Goal: Information Seeking & Learning: Learn about a topic

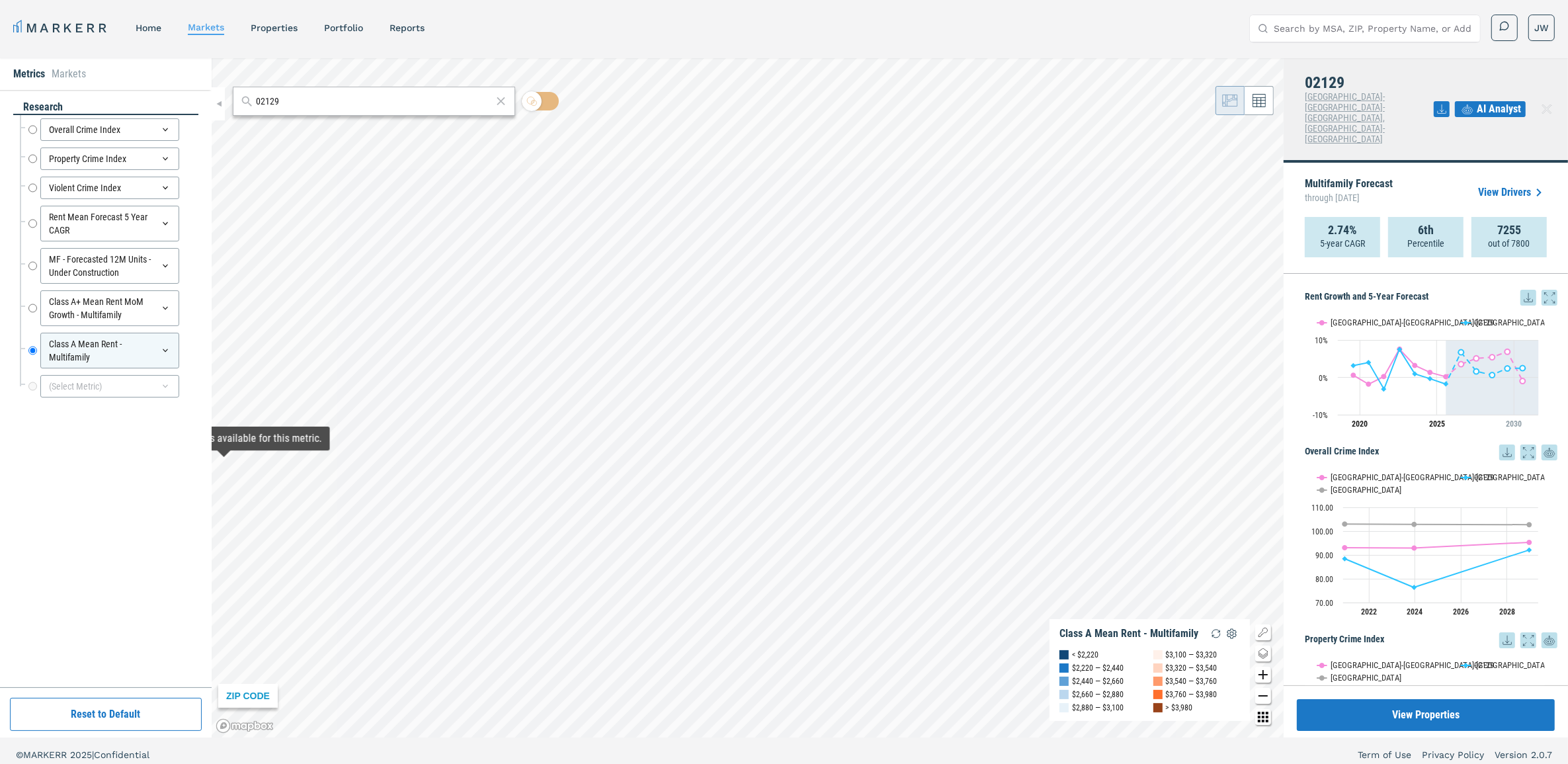
scroll to position [1040, 0]
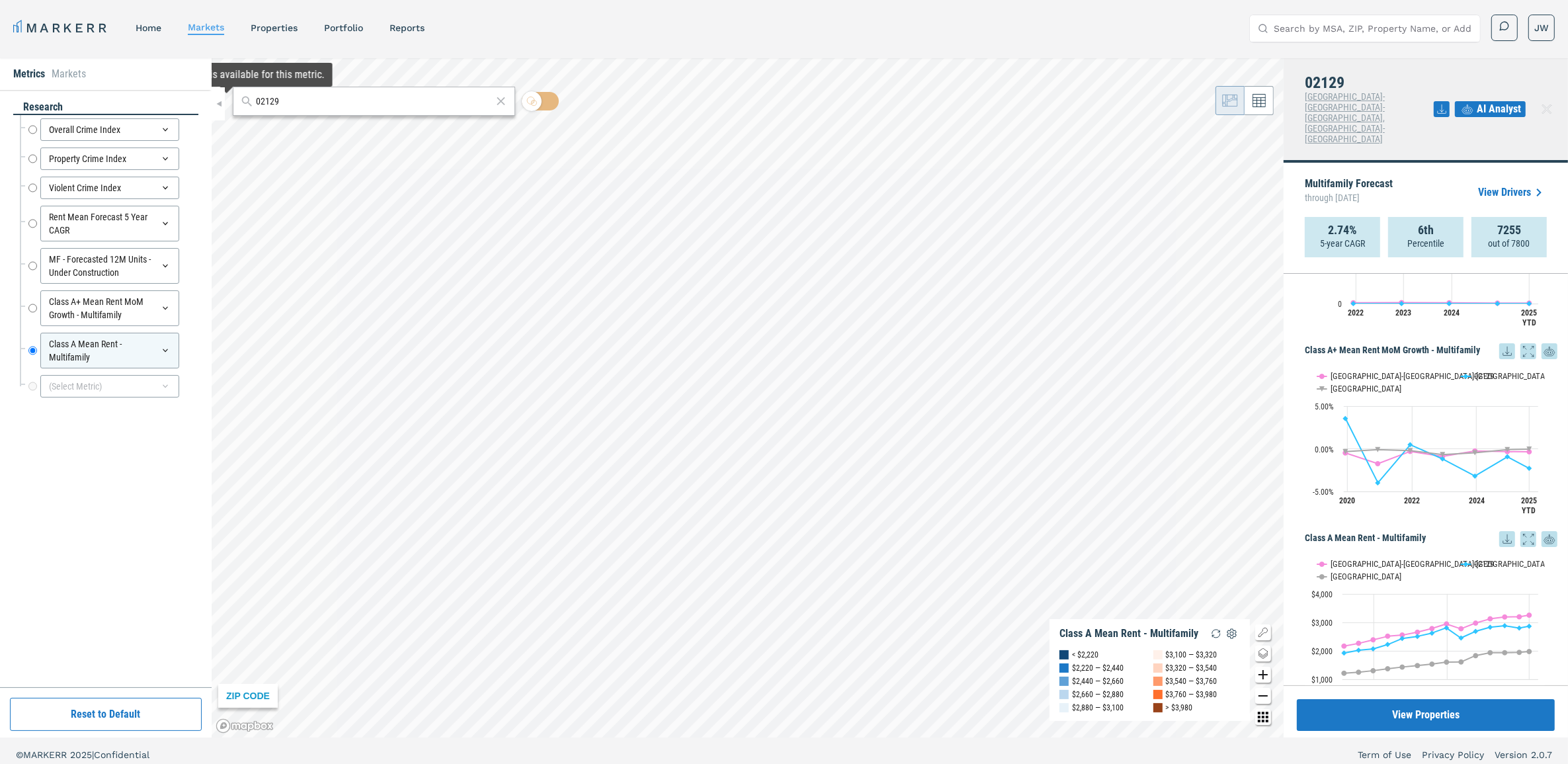
drag, startPoint x: 271, startPoint y: 25, endPoint x: 243, endPoint y: 27, distance: 28.1
click at [271, 25] on link "properties" at bounding box center [274, 27] width 47 height 11
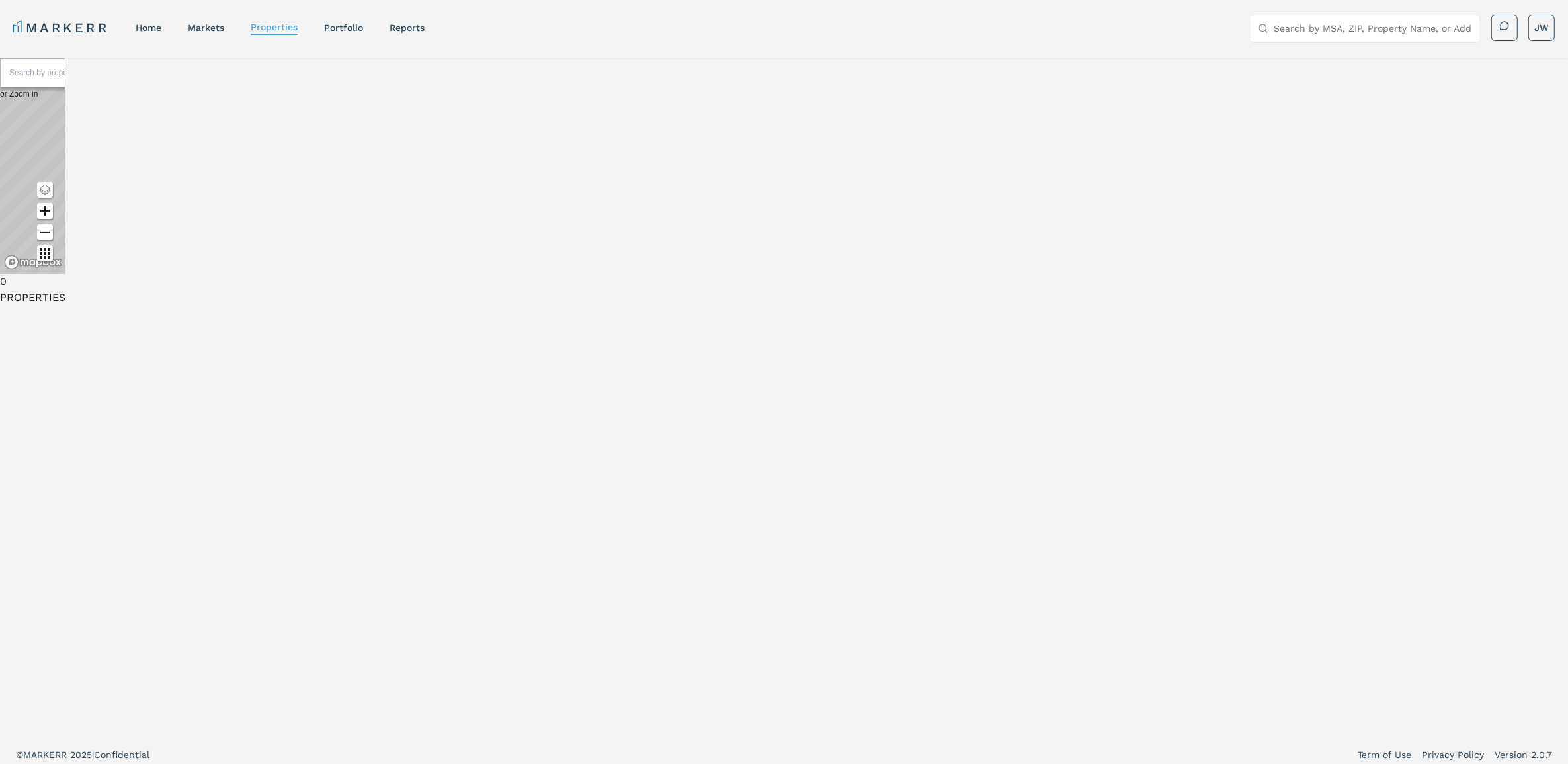
click at [108, 79] on input "text" at bounding box center [58, 72] width 99 height 13
type input "[PERSON_NAME] lofts"
click at [73, 214] on div "[STREET_ADDRESS]" at bounding box center [42, 207] width 63 height 13
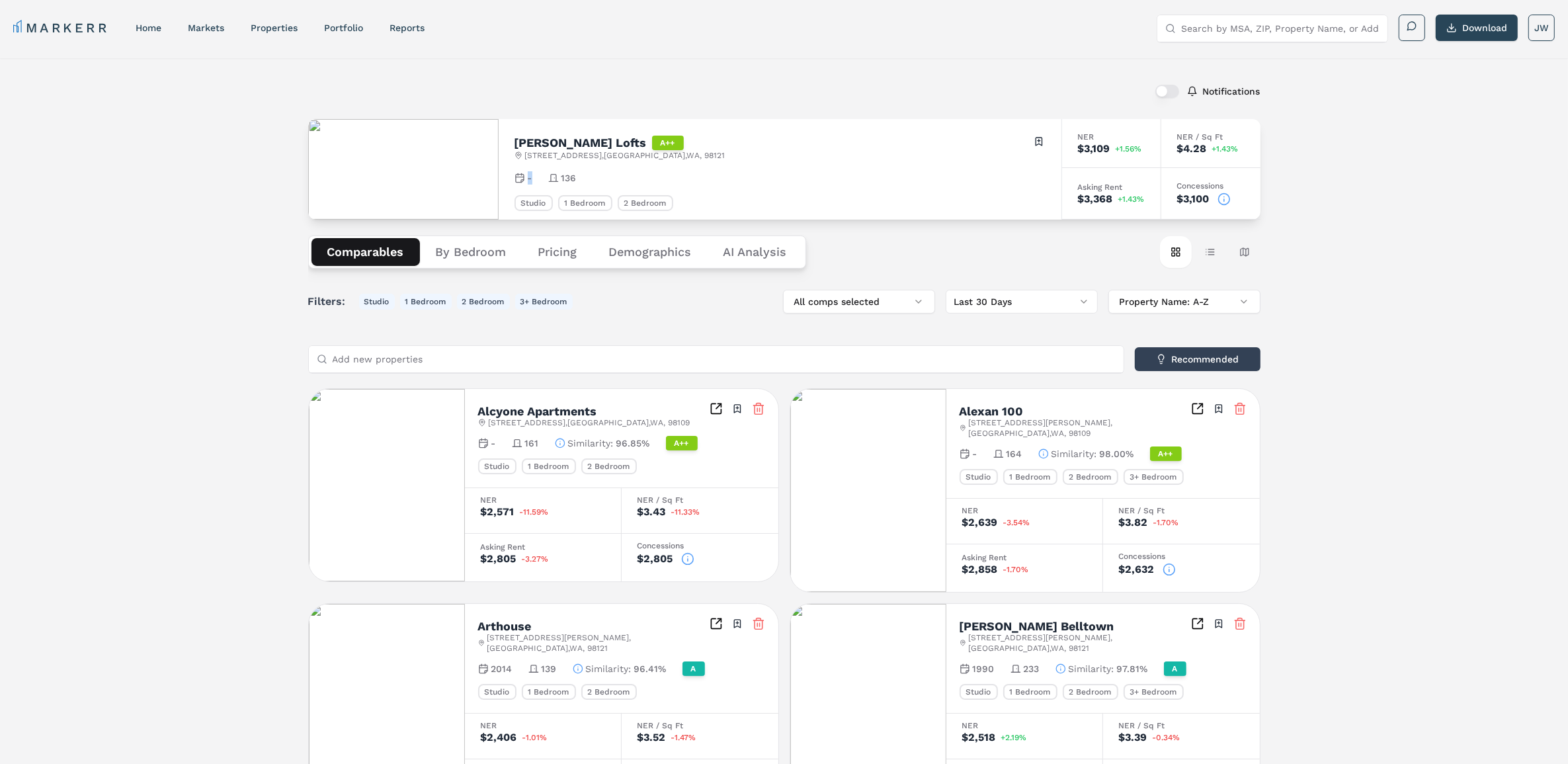
click at [524, 173] on div "-" at bounding box center [523, 178] width 17 height 13
click at [524, 173] on icon at bounding box center [520, 177] width 11 height 11
click at [532, 178] on div "- 136" at bounding box center [780, 178] width 531 height 13
click at [530, 178] on span "-" at bounding box center [530, 178] width 5 height 13
click at [342, 27] on link "Portfolio" at bounding box center [343, 27] width 39 height 11
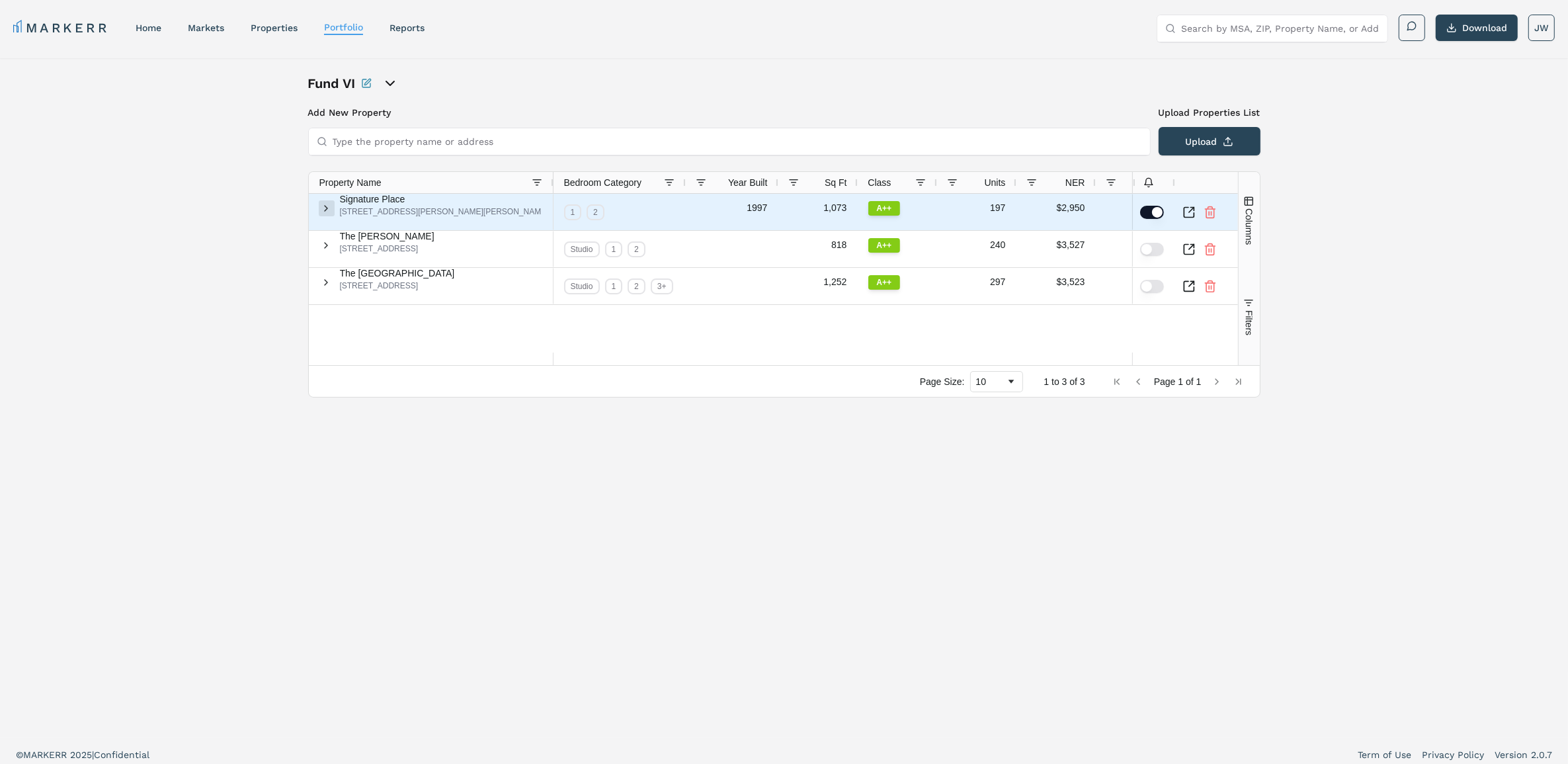
click at [331, 213] on span at bounding box center [326, 208] width 11 height 11
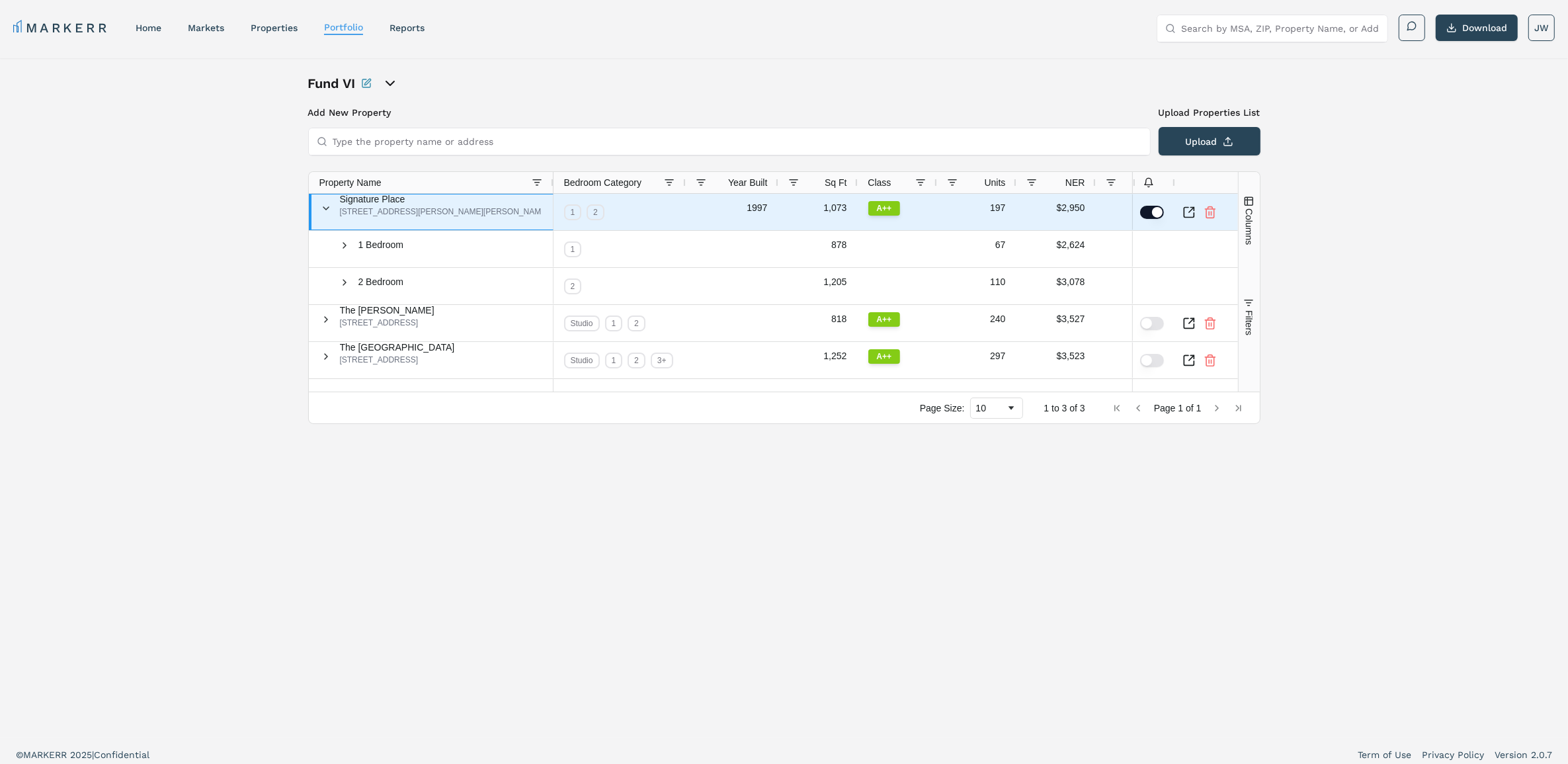
click at [331, 213] on span at bounding box center [326, 208] width 11 height 11
click at [0, 0] on span at bounding box center [0, 0] width 0 height 0
click at [331, 213] on span at bounding box center [326, 208] width 11 height 11
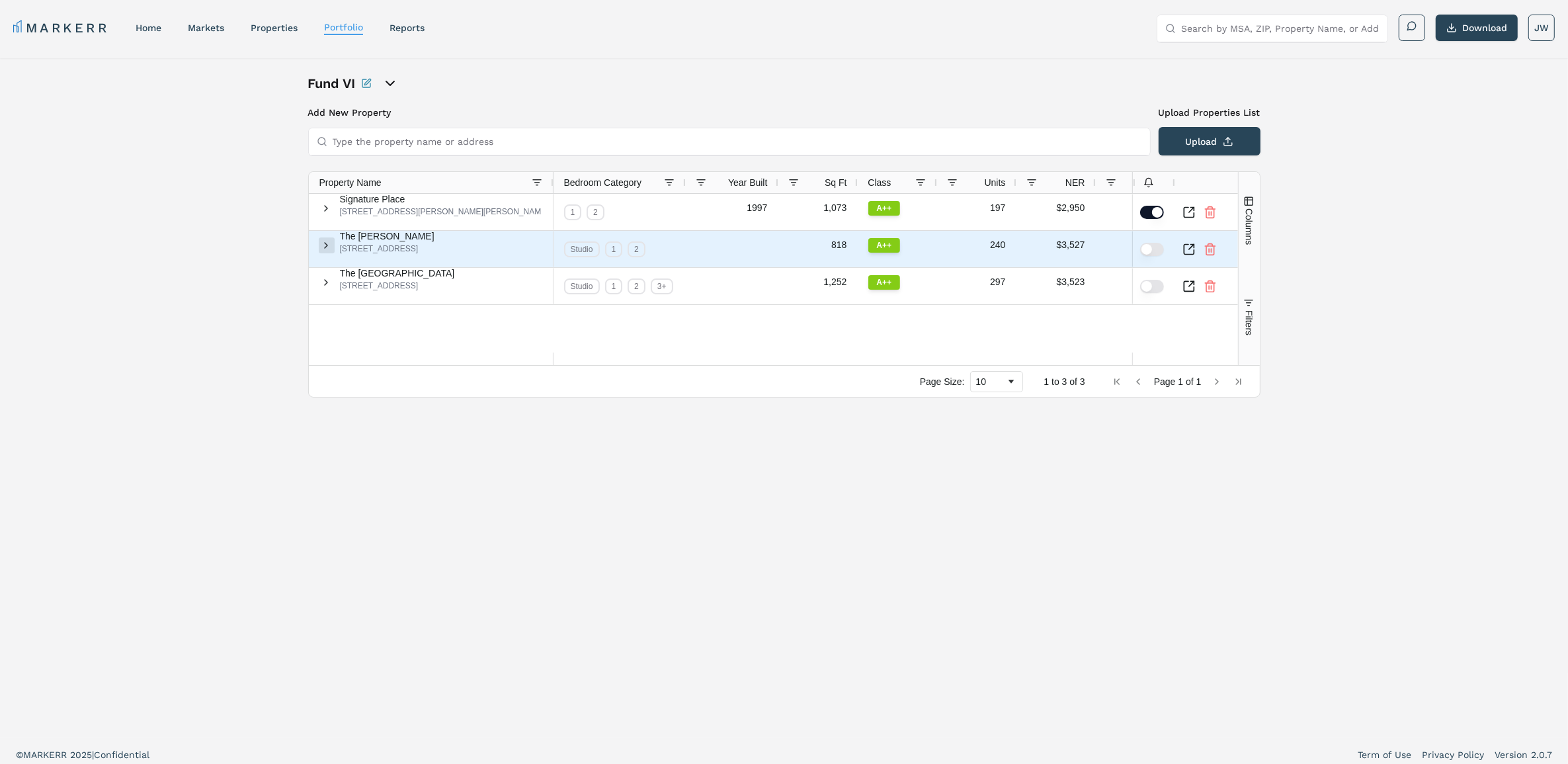
click at [332, 249] on span at bounding box center [326, 245] width 11 height 11
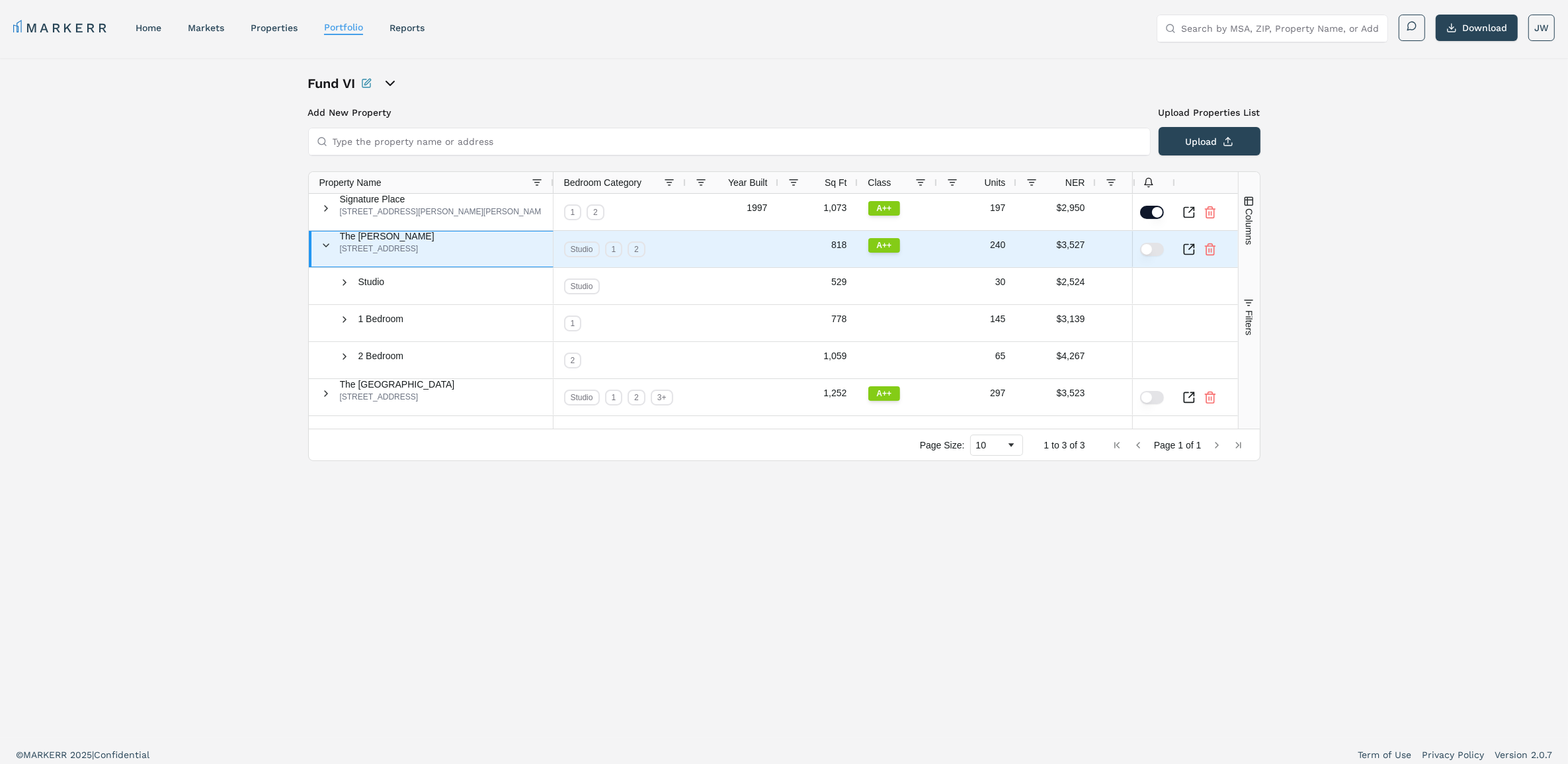
click at [332, 249] on span at bounding box center [326, 245] width 11 height 11
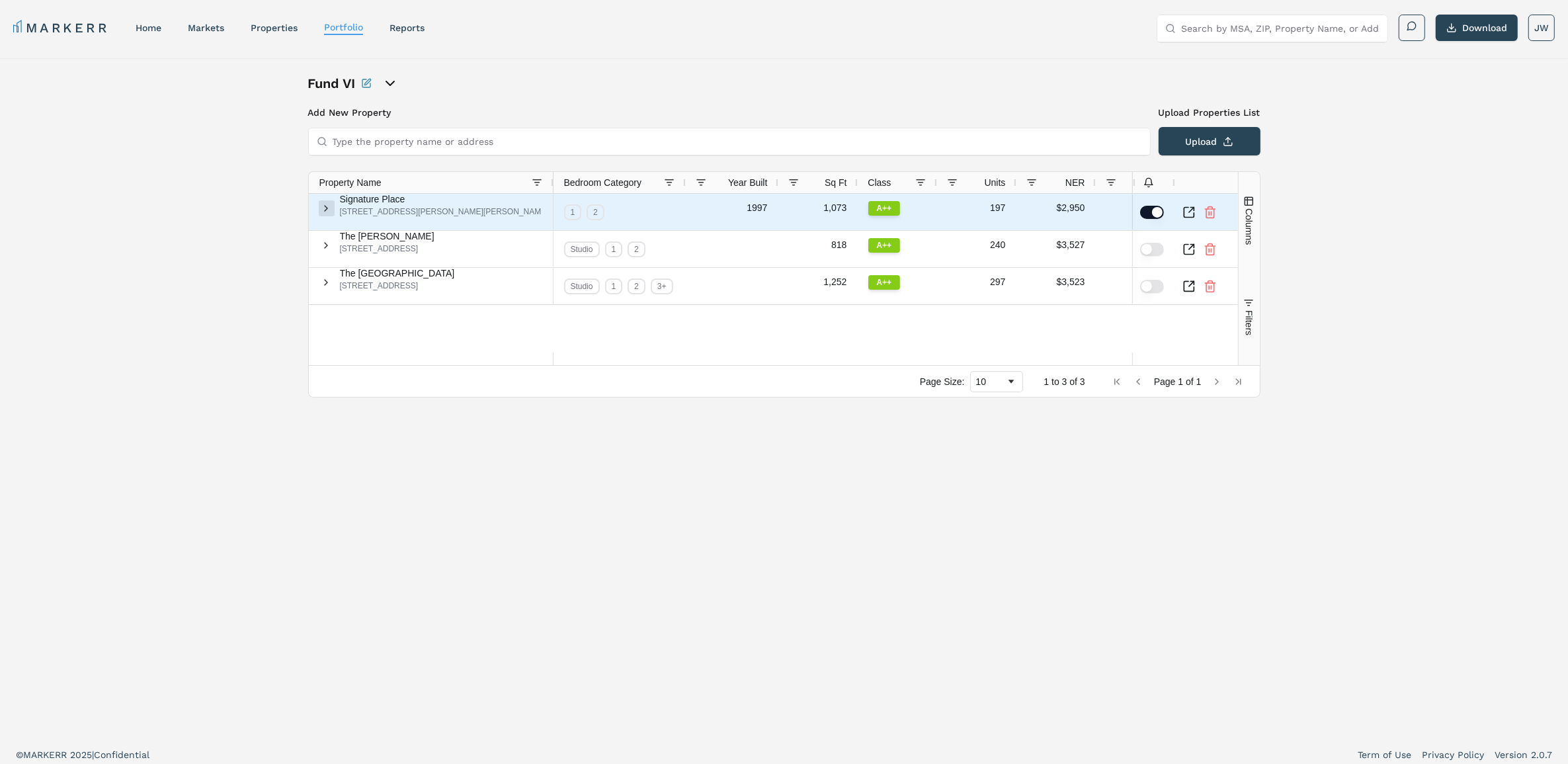
click at [329, 214] on span at bounding box center [326, 208] width 11 height 11
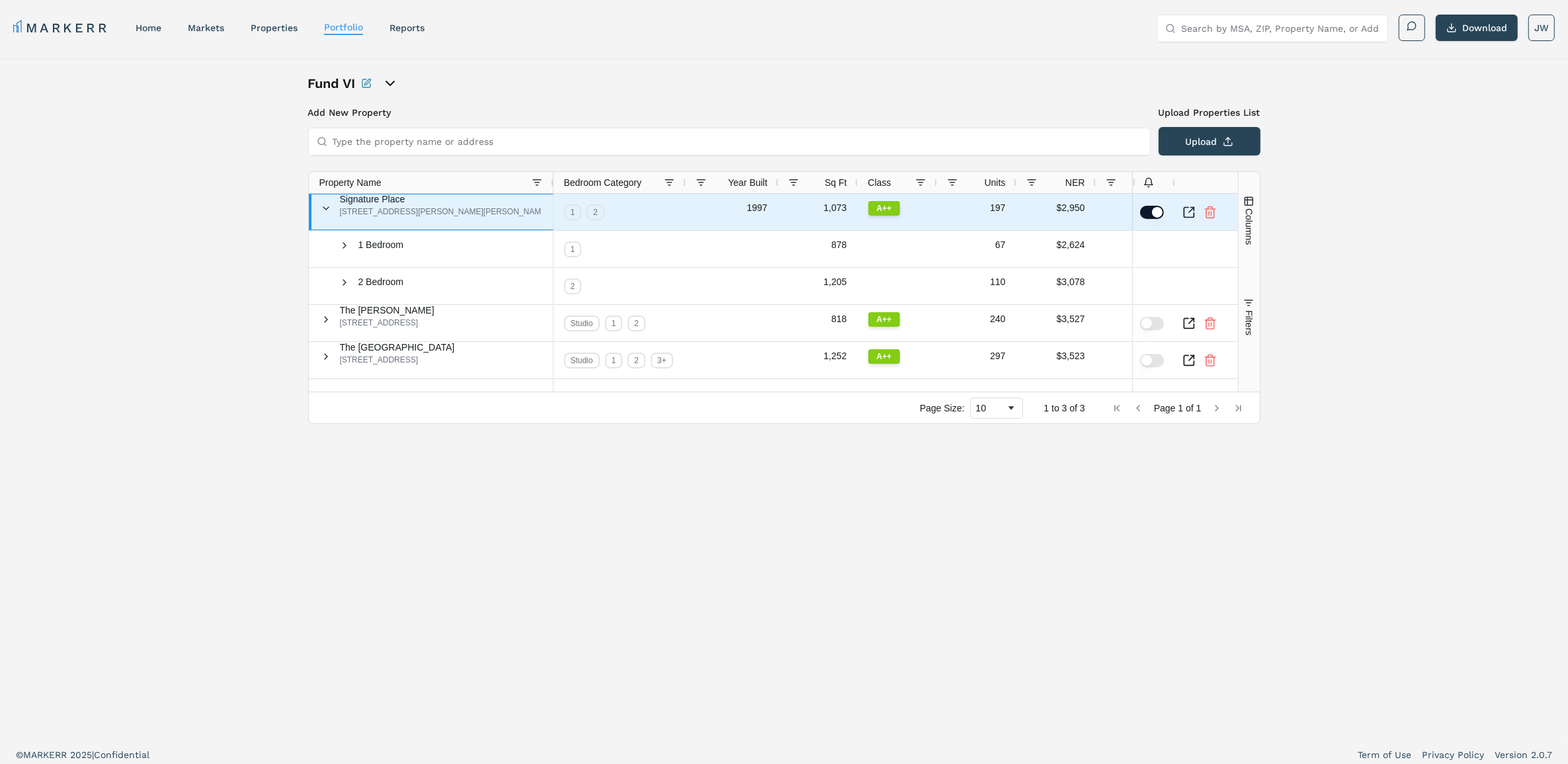
click at [329, 214] on span at bounding box center [326, 208] width 11 height 11
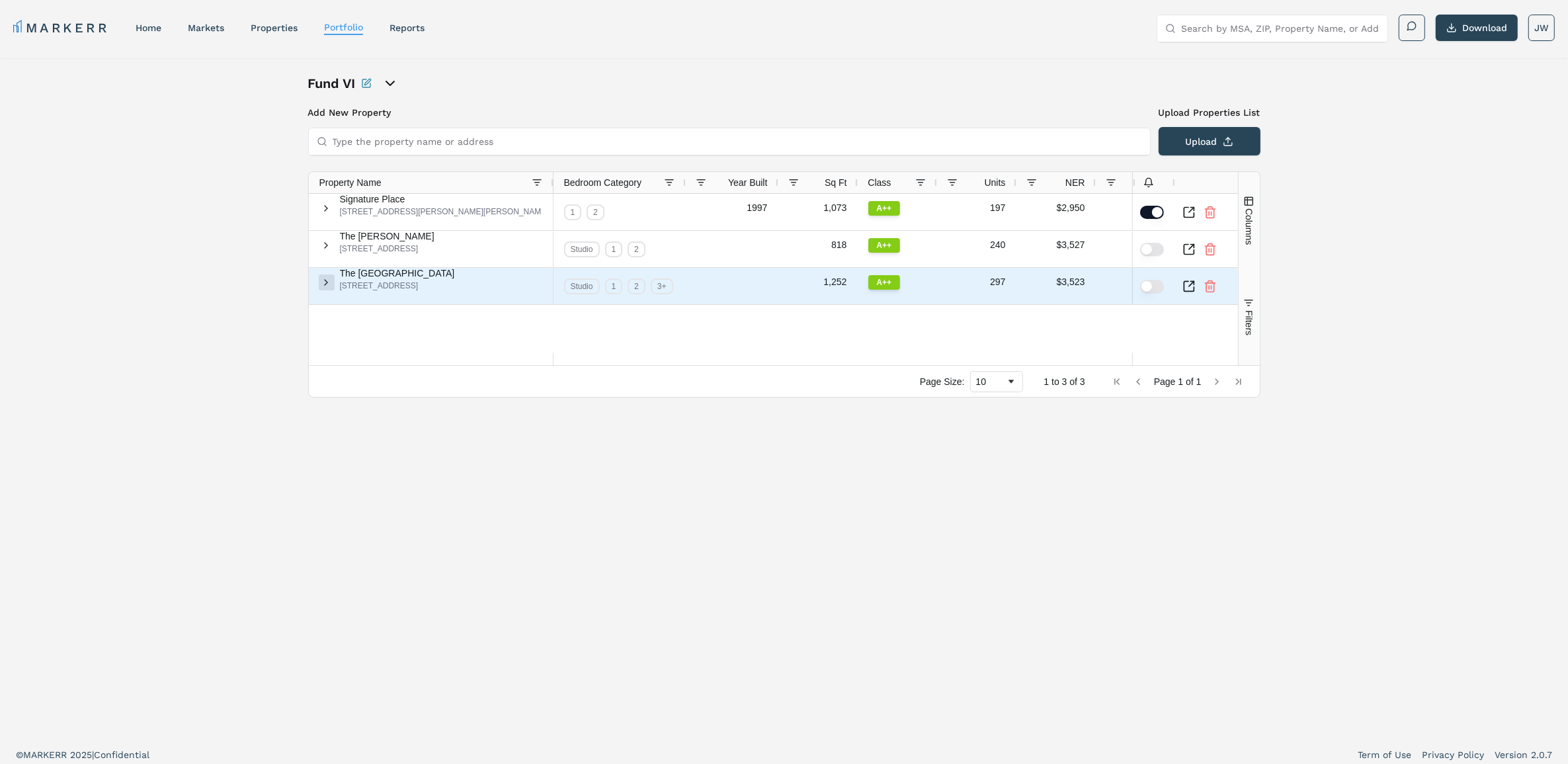
click at [332, 288] on span at bounding box center [326, 282] width 11 height 11
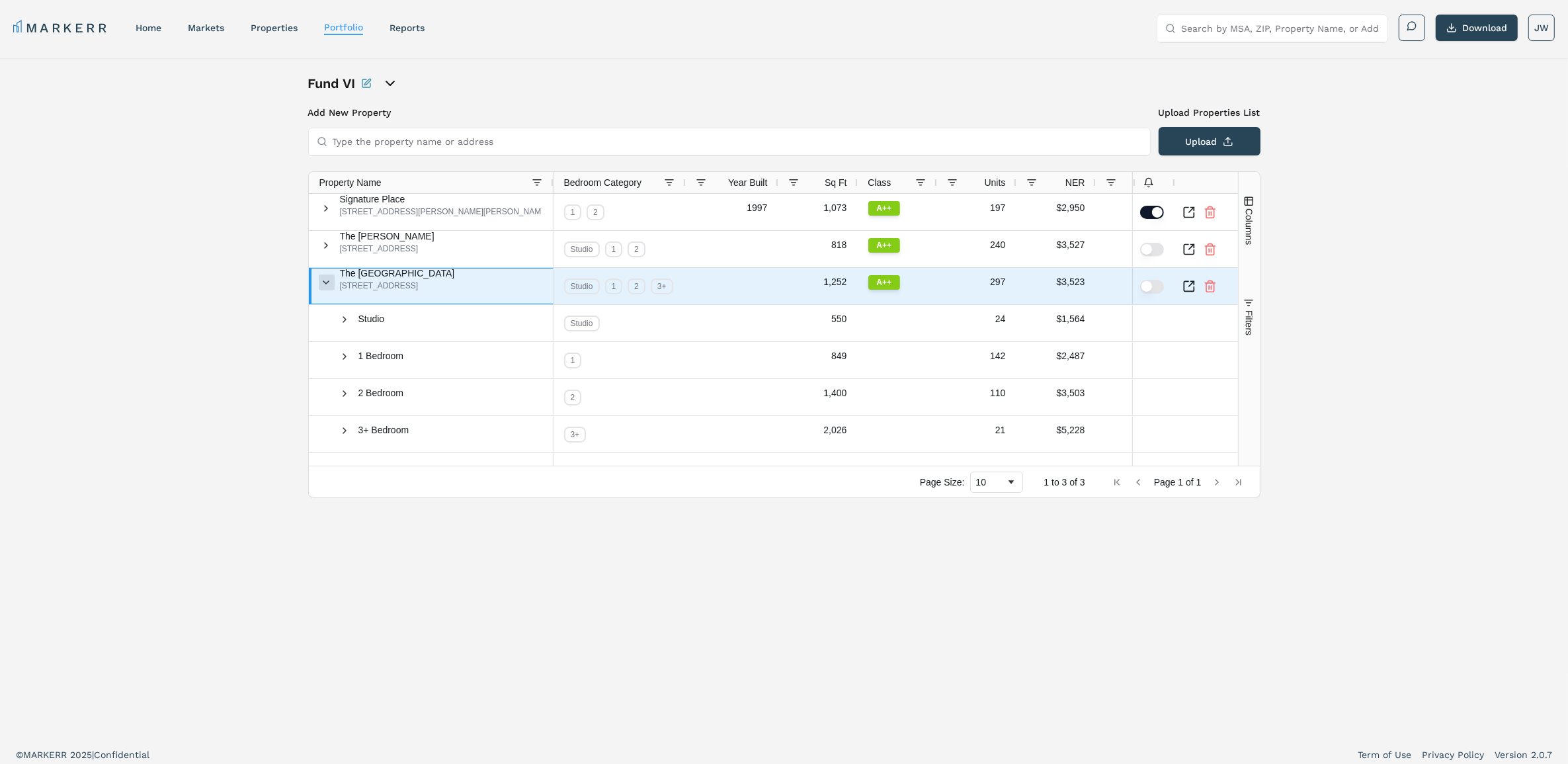
click at [331, 286] on span at bounding box center [326, 282] width 11 height 11
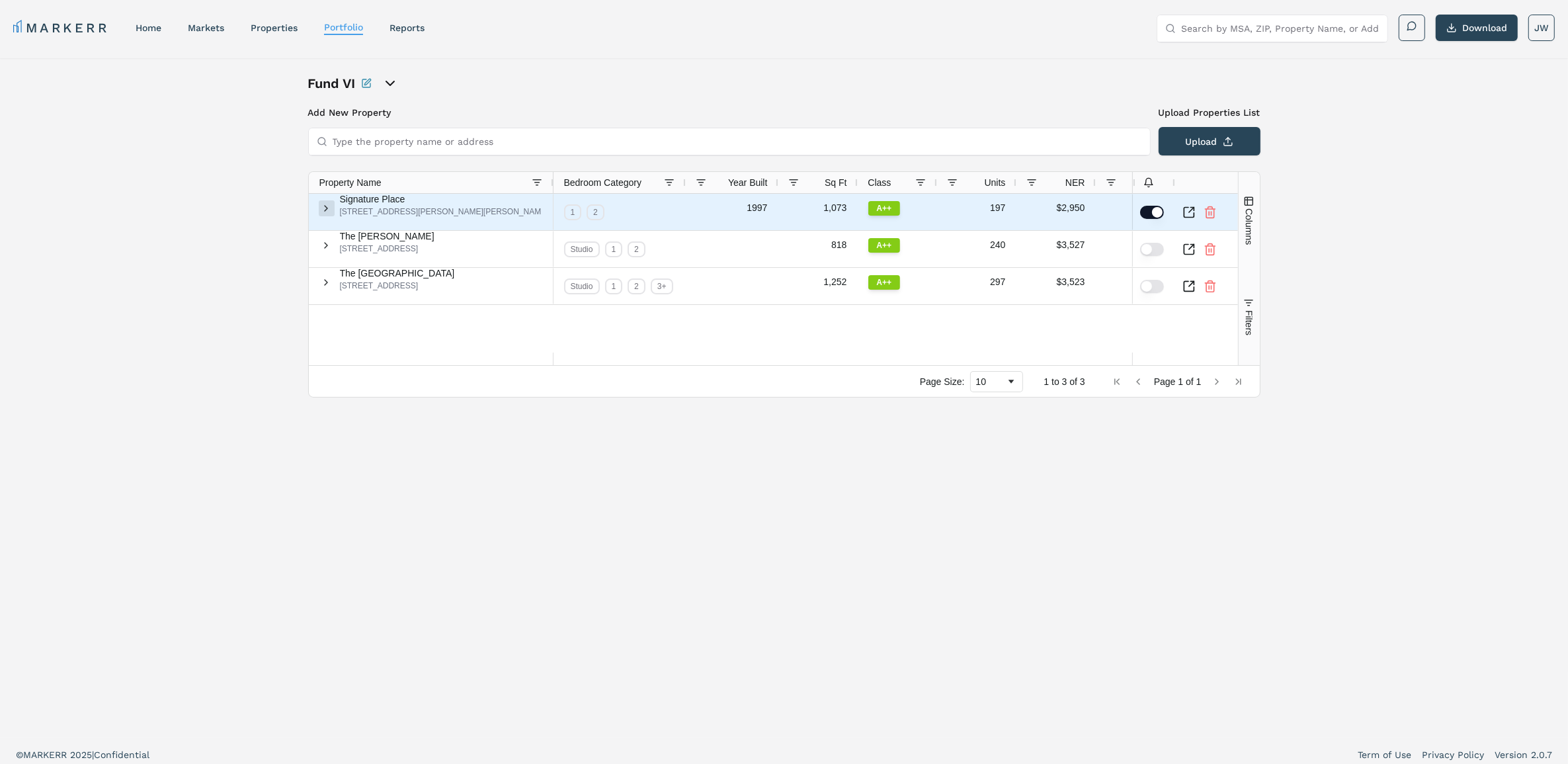
click at [332, 209] on span at bounding box center [326, 208] width 11 height 11
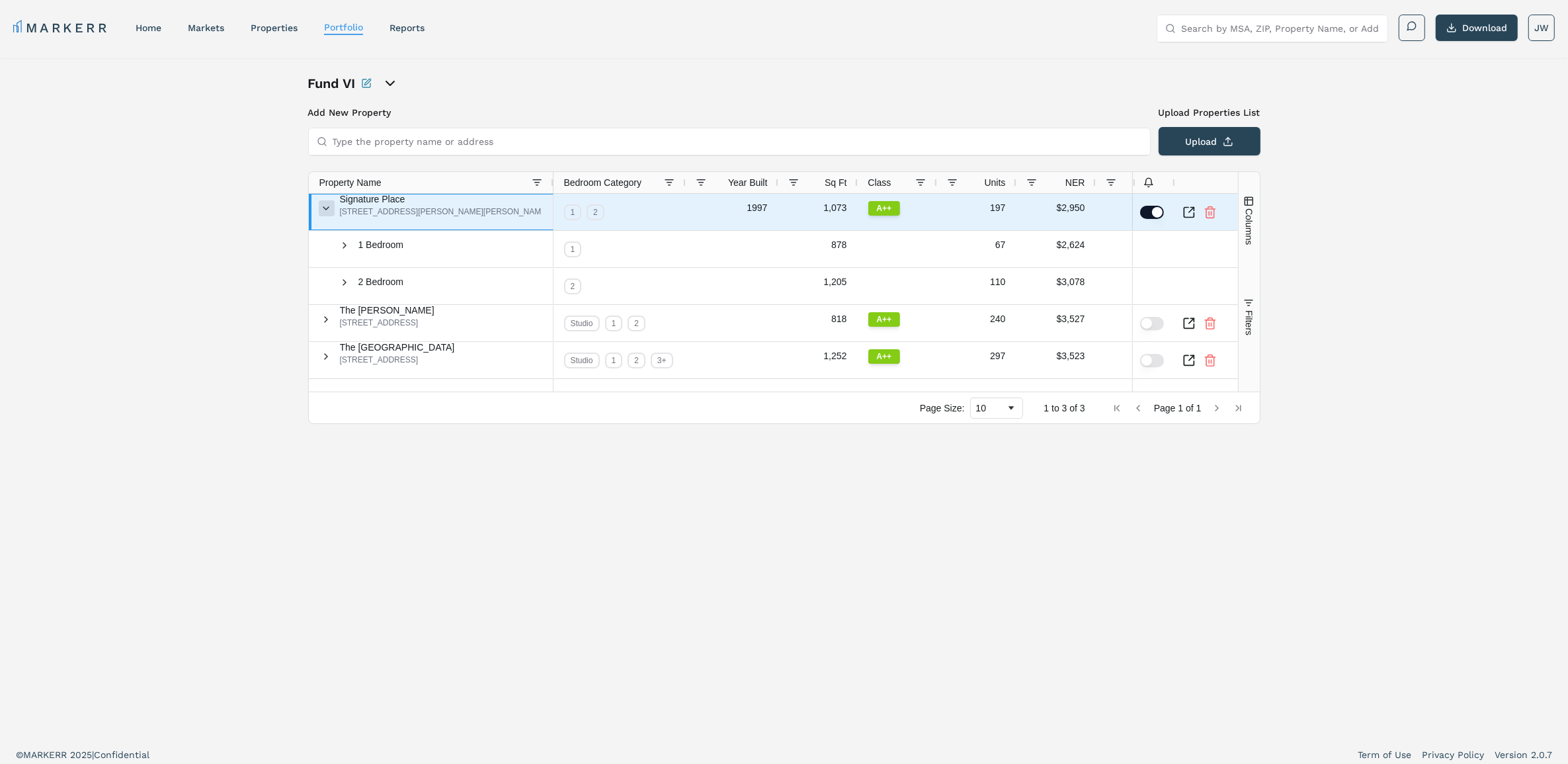
click at [330, 211] on span at bounding box center [326, 208] width 11 height 11
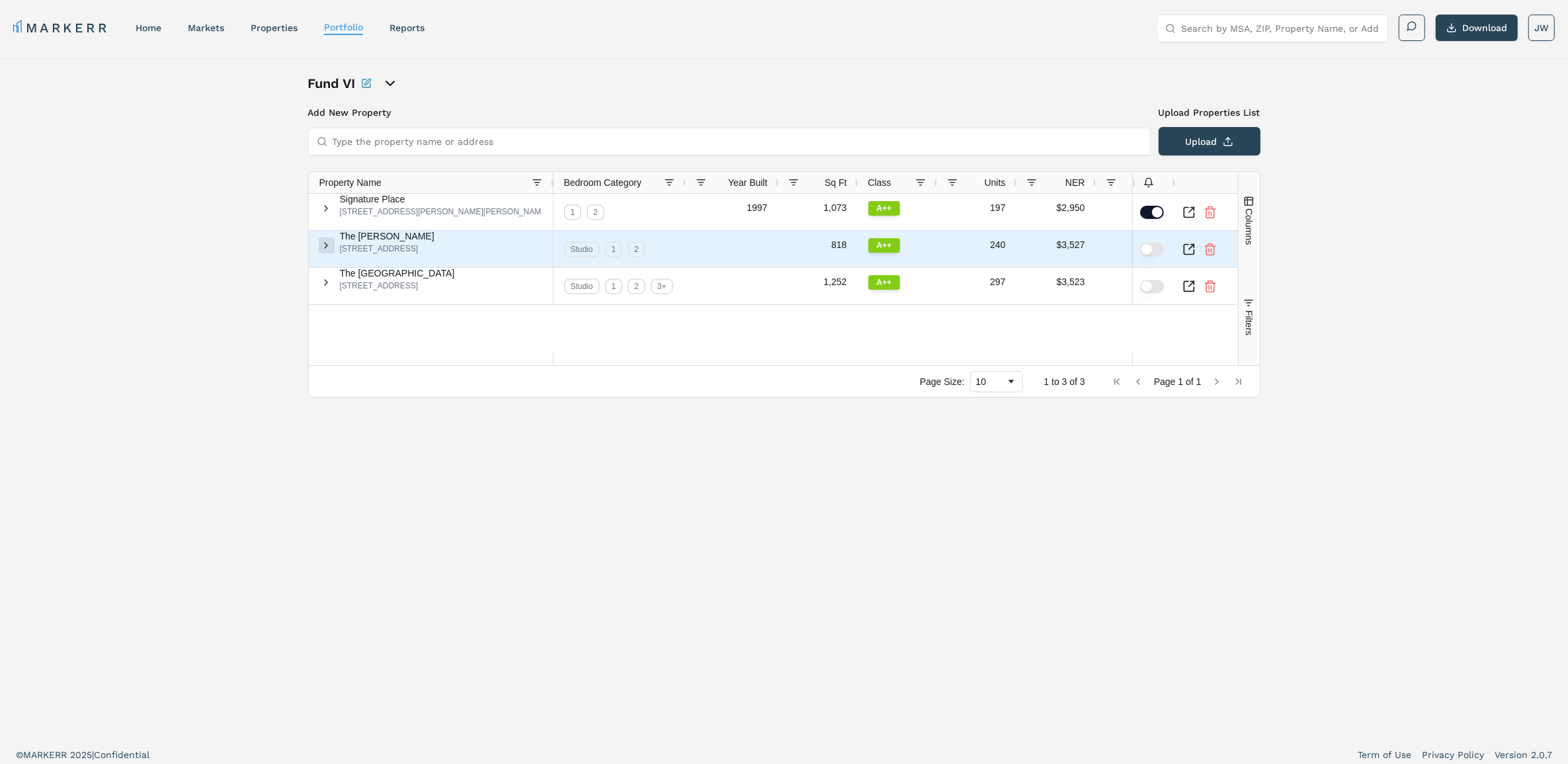
click at [331, 249] on span at bounding box center [326, 245] width 11 height 11
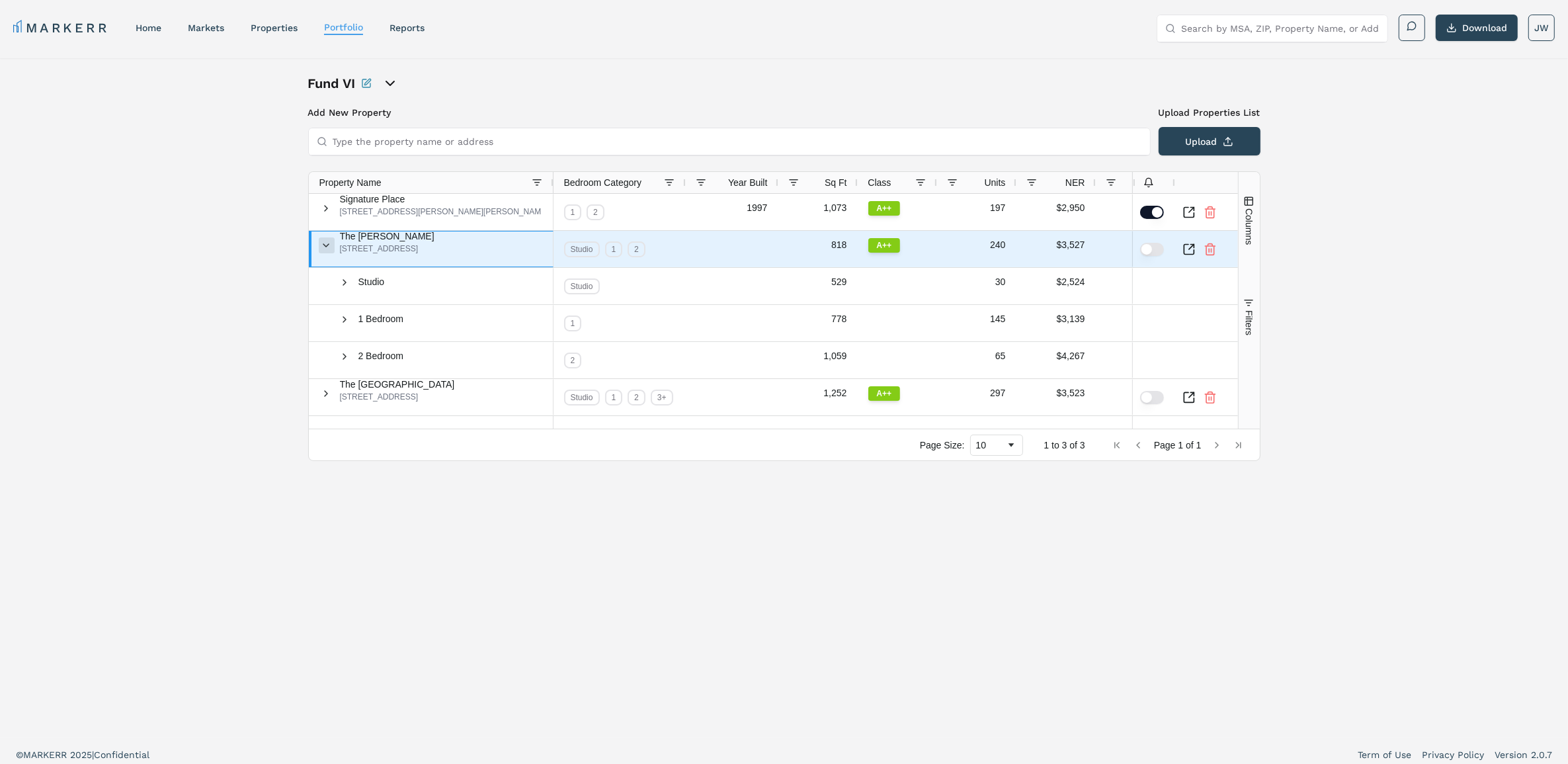
click at [332, 246] on span at bounding box center [326, 245] width 11 height 11
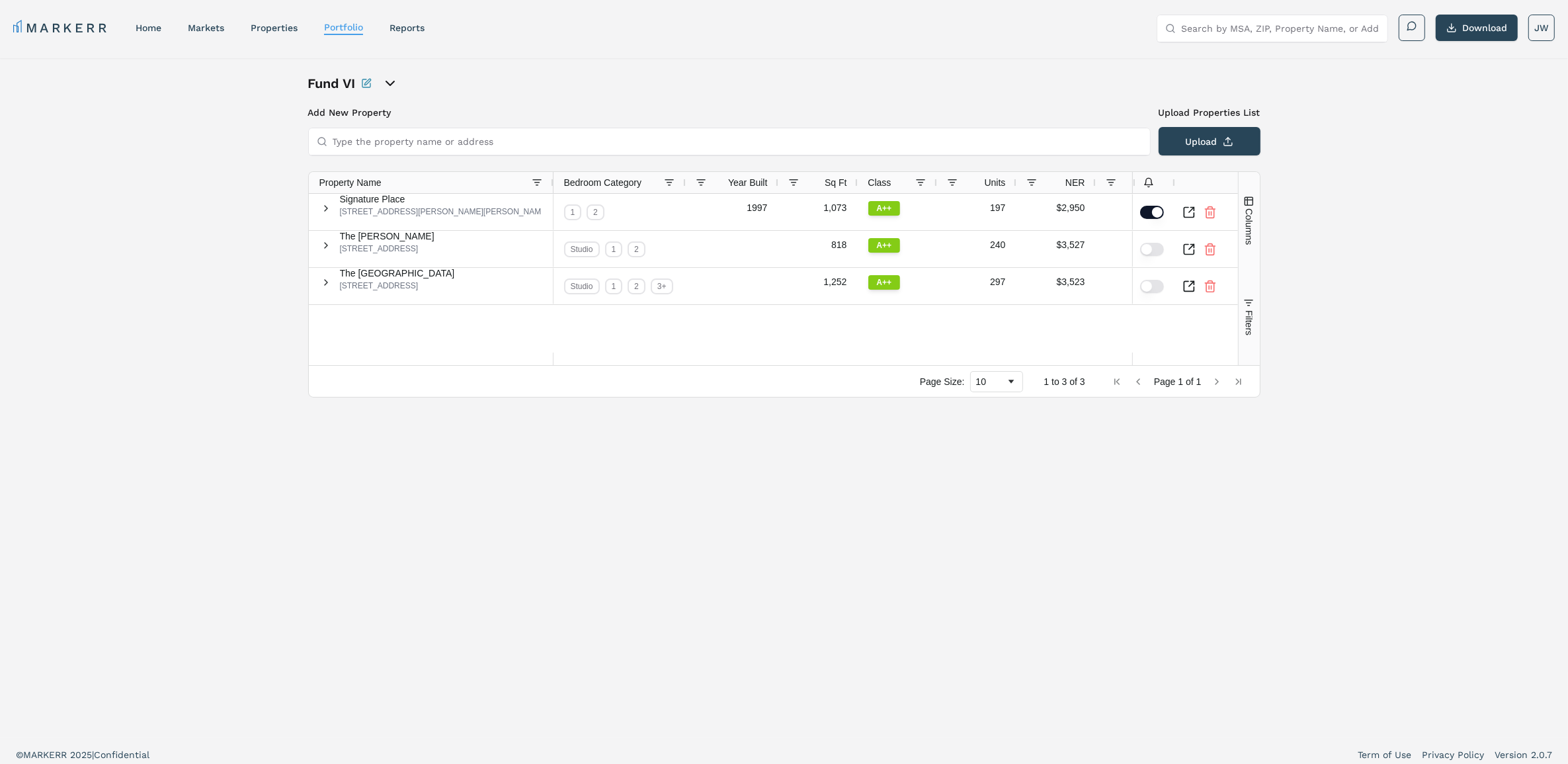
click at [388, 82] on icon "open portfolio options" at bounding box center [390, 83] width 16 height 16
type input "[GEOGRAPHIC_DATA]"
click at [388, 149] on link "Berkshire - All Properties" at bounding box center [457, 155] width 281 height 13
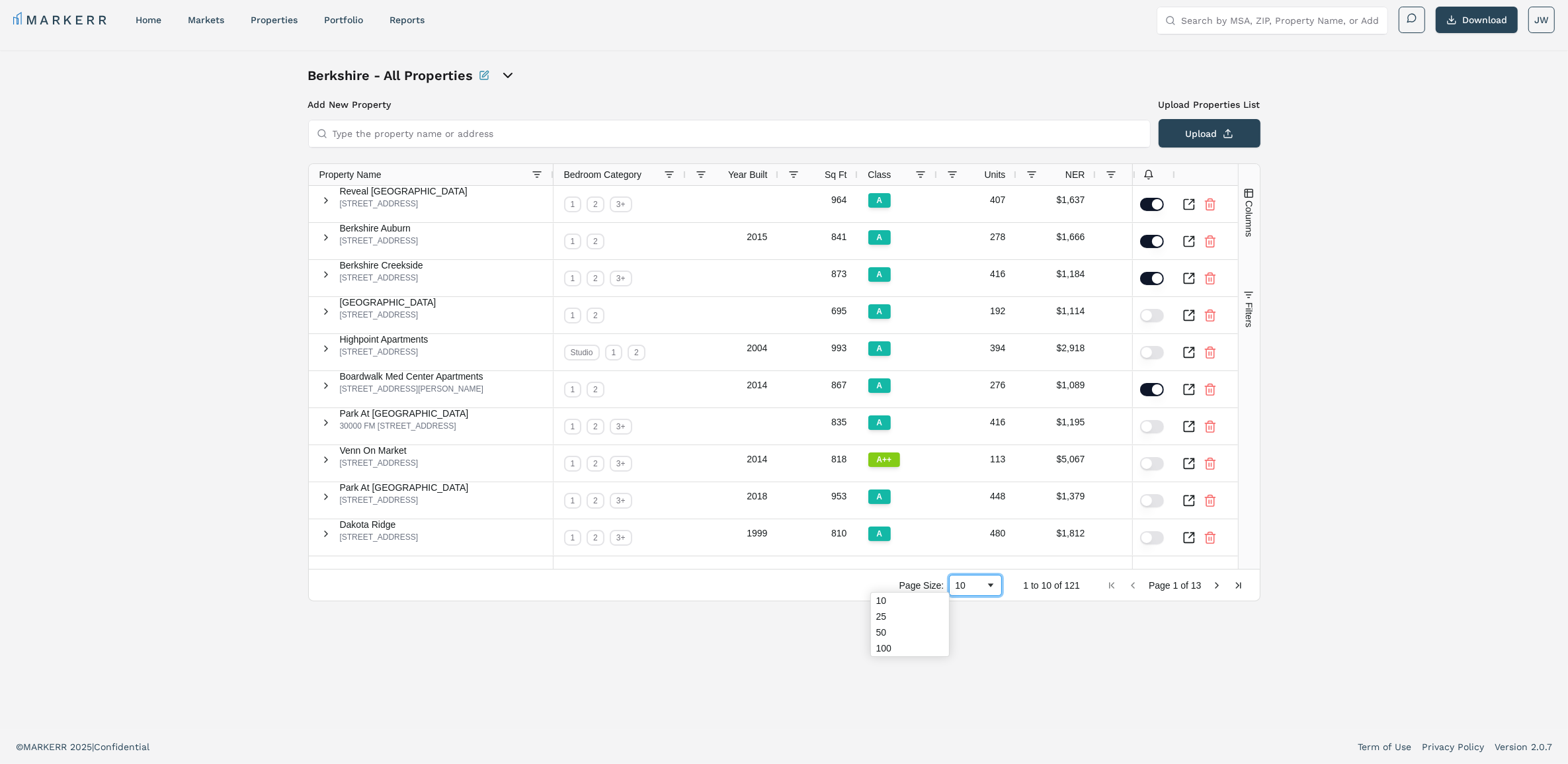
click at [955, 583] on div "10" at bounding box center [970, 585] width 31 height 11
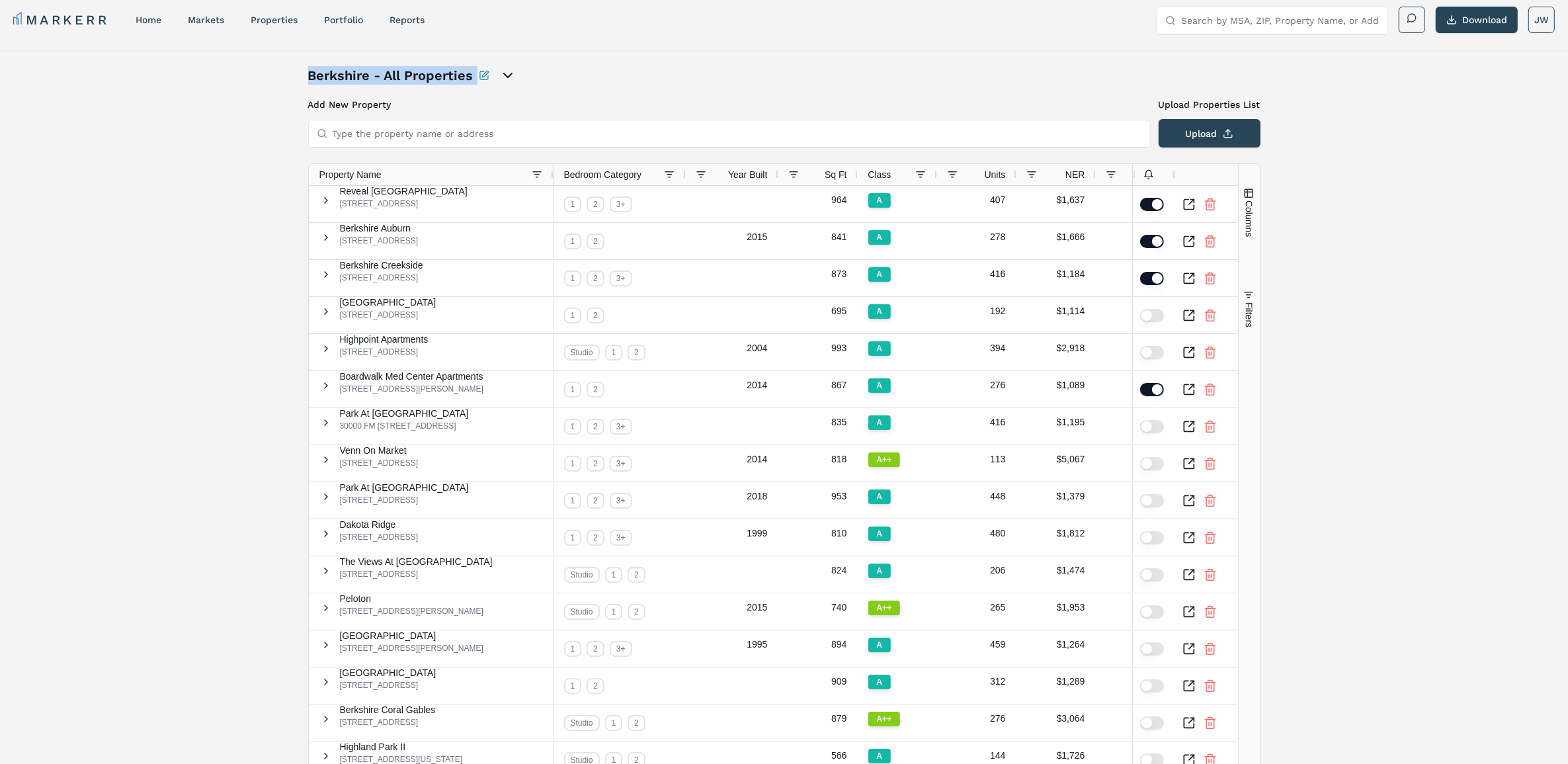
drag, startPoint x: 308, startPoint y: 72, endPoint x: 552, endPoint y: 68, distance: 244.0
click at [552, 68] on div "Berkshire - All Properties" at bounding box center [456, 75] width 297 height 18
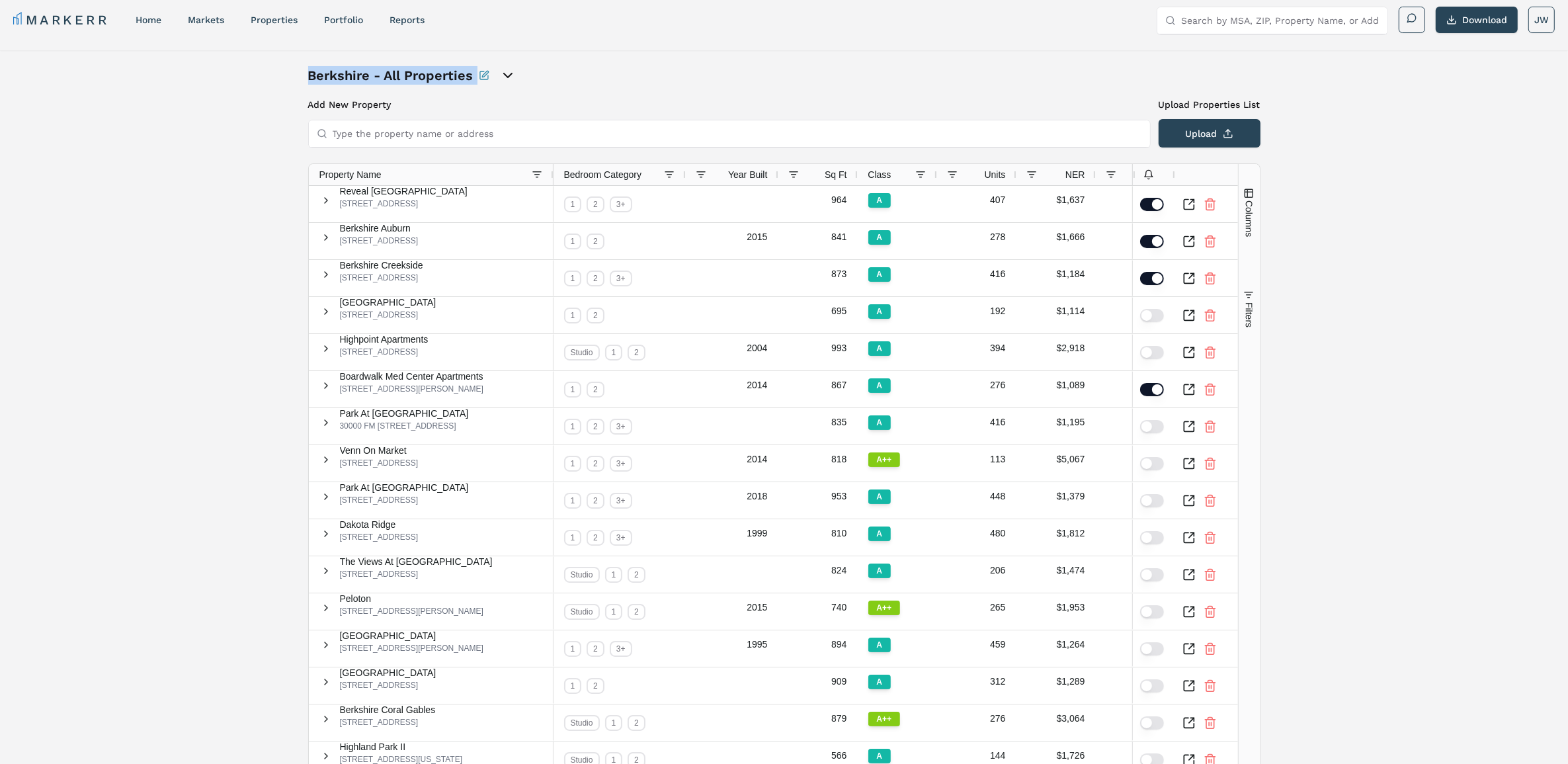
drag, startPoint x: 310, startPoint y: 71, endPoint x: 587, endPoint y: 57, distance: 277.4
drag, startPoint x: 310, startPoint y: 72, endPoint x: 546, endPoint y: 72, distance: 236.0
click at [546, 72] on div "Berkshire - All Properties" at bounding box center [456, 75] width 297 height 18
